Goal: Information Seeking & Learning: Learn about a topic

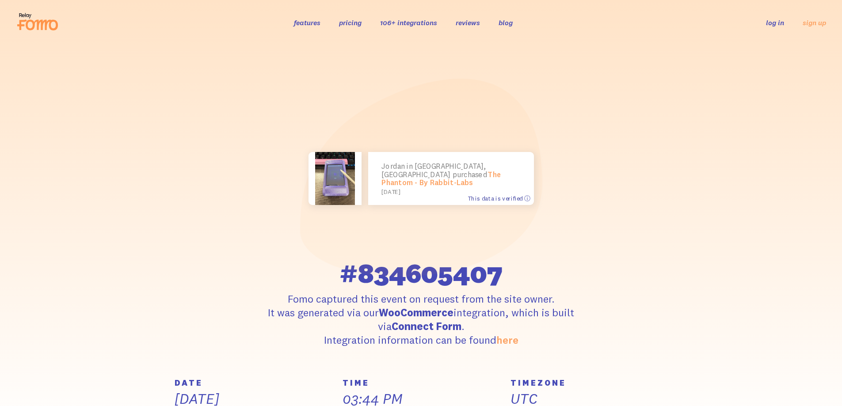
click at [528, 197] on span "This data is verified ⓘ" at bounding box center [499, 199] width 62 height 8
click at [528, 199] on span "This data is verified ⓘ" at bounding box center [499, 199] width 62 height 8
click at [435, 179] on link "The Phantom - By Rabbit-Labs" at bounding box center [442, 178] width 120 height 17
